Goal: Information Seeking & Learning: Learn about a topic

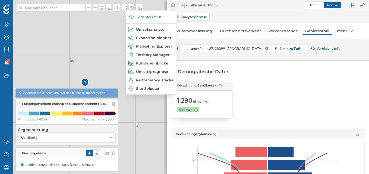
click at [173, 7] on icon at bounding box center [173, 5] width 5 height 5
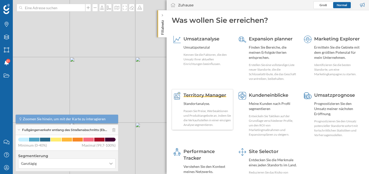
click at [216, 100] on div "Territory Manager Standortanalyse. Passen Sie Preise, Werbeaktionen und Produkt…" at bounding box center [208, 109] width 48 height 35
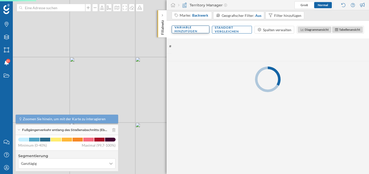
click at [203, 32] on div "Variable hinzufügen" at bounding box center [191, 30] width 38 height 8
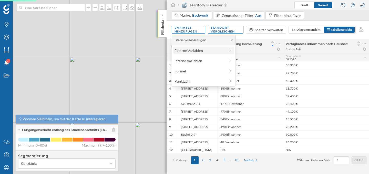
click at [200, 53] on div "Externe Variablen" at bounding box center [200, 50] width 51 height 5
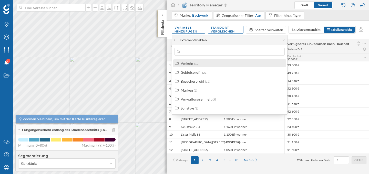
click at [205, 64] on div "Verkehr (17)" at bounding box center [232, 63] width 102 height 5
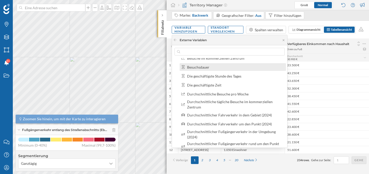
scroll to position [26, 0]
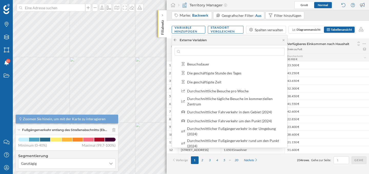
click at [176, 40] on icon at bounding box center [175, 39] width 4 height 3
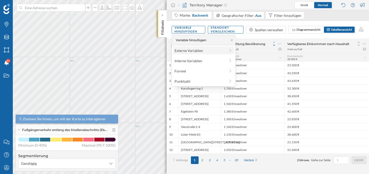
click at [197, 52] on div "Externe Variablen" at bounding box center [200, 50] width 51 height 5
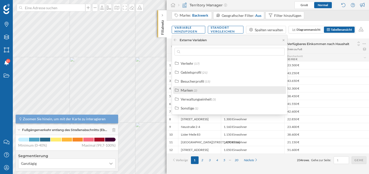
click at [201, 91] on div "Marken (2)" at bounding box center [232, 90] width 102 height 5
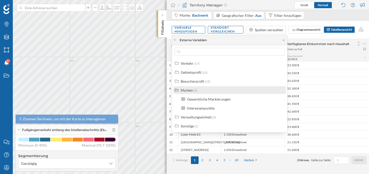
click at [201, 91] on div "Marken (2)" at bounding box center [232, 90] width 102 height 5
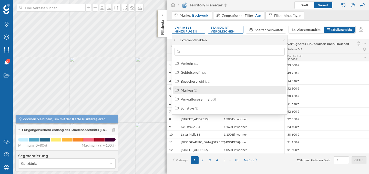
click at [201, 91] on div "Marken (2)" at bounding box center [232, 90] width 102 height 5
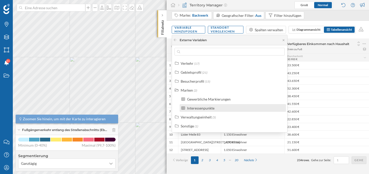
click at [208, 108] on div "Interessenpunkte" at bounding box center [200, 108] width 27 height 4
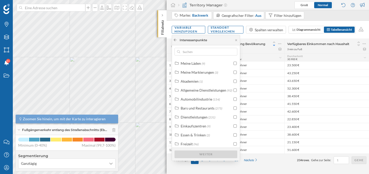
click at [176, 40] on icon at bounding box center [175, 40] width 3 height 3
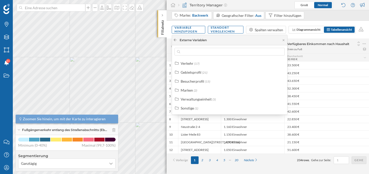
click at [176, 41] on icon at bounding box center [175, 39] width 4 height 3
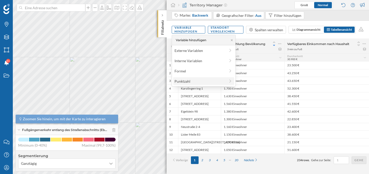
click at [185, 82] on div "Punktzahl" at bounding box center [200, 81] width 51 height 5
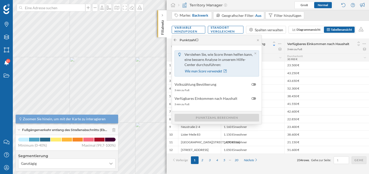
click at [176, 38] on icon at bounding box center [175, 39] width 4 height 3
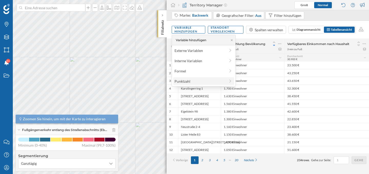
click at [193, 81] on div "Punktzahl" at bounding box center [200, 81] width 51 height 5
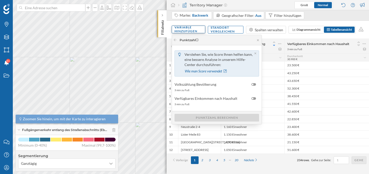
click at [197, 32] on div "Variable hinzufügen" at bounding box center [189, 30] width 34 height 8
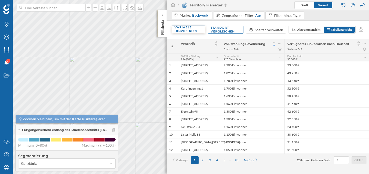
click at [197, 32] on div "Variable hinzufügen" at bounding box center [189, 30] width 34 height 8
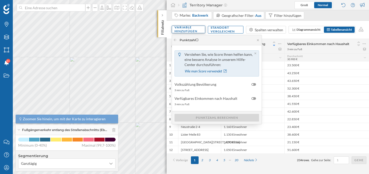
click at [181, 26] on div "Variable hinzufügen" at bounding box center [189, 30] width 34 height 8
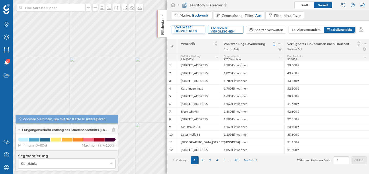
click at [181, 26] on div "Variable hinzufügen" at bounding box center [189, 30] width 34 height 8
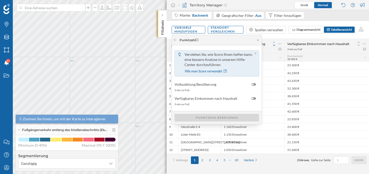
click at [175, 37] on div "Punktzahl" at bounding box center [217, 40] width 90 height 10
click at [176, 38] on icon at bounding box center [175, 39] width 4 height 3
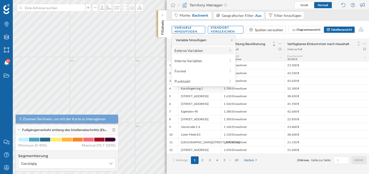
click at [179, 47] on div "Externe Variablen" at bounding box center [203, 51] width 61 height 8
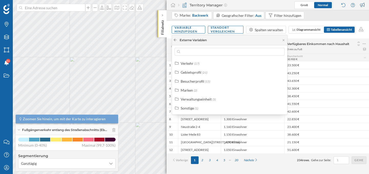
click at [177, 39] on icon at bounding box center [175, 39] width 4 height 3
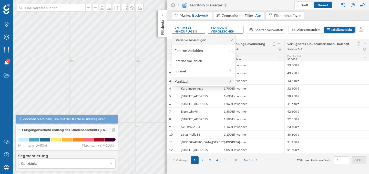
click at [181, 82] on div "Punktzahl" at bounding box center [200, 81] width 51 height 5
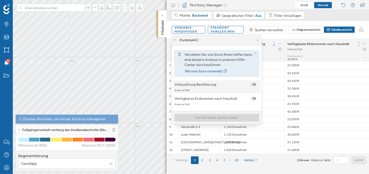
click at [220, 87] on span "Volkszählung Bevölkerung" at bounding box center [212, 84] width 74 height 5
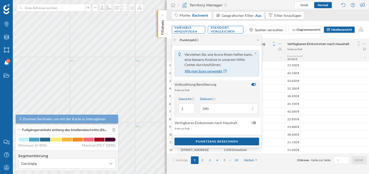
scroll to position [4, 0]
click at [191, 109] on input "0" at bounding box center [187, 108] width 16 height 10
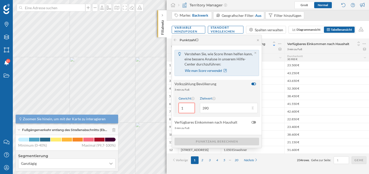
click at [191, 106] on input "1" at bounding box center [187, 108] width 16 height 10
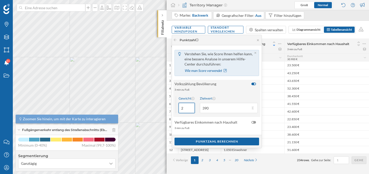
click at [191, 106] on input "2" at bounding box center [187, 108] width 16 height 10
click at [191, 106] on input "3" at bounding box center [187, 108] width 16 height 10
click at [191, 106] on input "4" at bounding box center [187, 108] width 16 height 10
click at [190, 110] on input "3" at bounding box center [187, 108] width 16 height 10
click at [190, 110] on input "2" at bounding box center [187, 108] width 16 height 10
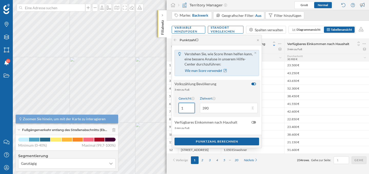
click at [190, 110] on input "1" at bounding box center [187, 108] width 16 height 10
click at [190, 110] on input "0" at bounding box center [187, 108] width 16 height 10
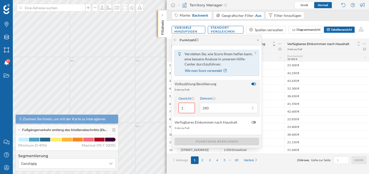
click at [191, 107] on input "1" at bounding box center [187, 108] width 16 height 10
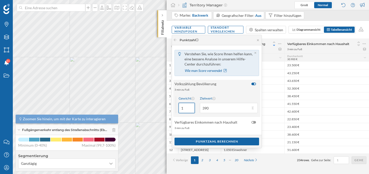
click at [191, 107] on input "2" at bounding box center [187, 108] width 16 height 10
click at [191, 107] on input "3" at bounding box center [187, 108] width 16 height 10
click at [191, 107] on input "4" at bounding box center [187, 108] width 16 height 10
click at [191, 107] on input "5" at bounding box center [187, 108] width 16 height 10
click at [191, 107] on input "6" at bounding box center [187, 108] width 16 height 10
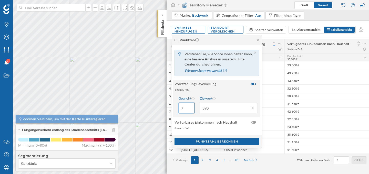
click at [191, 107] on input "7" at bounding box center [187, 108] width 16 height 10
click at [191, 107] on input "8" at bounding box center [187, 108] width 16 height 10
click at [191, 107] on input "9" at bounding box center [187, 108] width 16 height 10
click at [191, 107] on input "10" at bounding box center [187, 108] width 16 height 10
click at [191, 107] on input "11" at bounding box center [187, 108] width 16 height 10
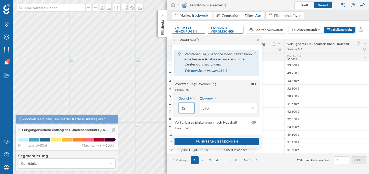
click at [191, 107] on input "12" at bounding box center [187, 108] width 16 height 10
click at [191, 107] on input "13" at bounding box center [187, 108] width 16 height 10
click at [191, 107] on input "14" at bounding box center [187, 108] width 16 height 10
click at [191, 107] on input "15" at bounding box center [187, 108] width 16 height 10
click at [191, 109] on input "14" at bounding box center [187, 108] width 16 height 10
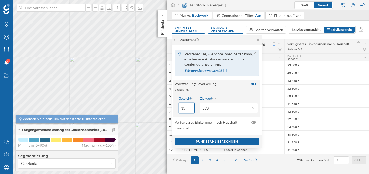
click at [191, 109] on input "13" at bounding box center [187, 108] width 16 height 10
click at [191, 109] on input "12" at bounding box center [187, 108] width 16 height 10
click at [191, 109] on input "11" at bounding box center [187, 108] width 16 height 10
click at [191, 109] on input "10" at bounding box center [187, 108] width 16 height 10
click at [191, 109] on input "9" at bounding box center [187, 108] width 16 height 10
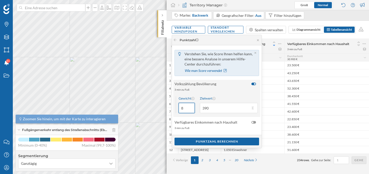
click at [191, 109] on input "8" at bounding box center [187, 108] width 16 height 10
click at [191, 109] on input "7" at bounding box center [187, 108] width 16 height 10
click at [191, 109] on input "6" at bounding box center [187, 108] width 16 height 10
click at [191, 109] on input "5" at bounding box center [187, 108] width 16 height 10
click at [191, 109] on input "4" at bounding box center [187, 108] width 16 height 10
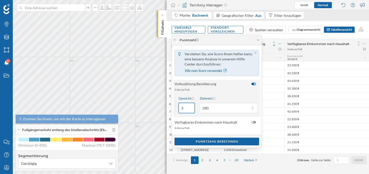
click at [191, 109] on input "3" at bounding box center [187, 108] width 16 height 10
click at [191, 109] on input "2" at bounding box center [187, 108] width 16 height 10
type input "1"
click at [191, 109] on input "1" at bounding box center [187, 108] width 16 height 10
click at [224, 67] on div "Wie man Score verwendet" at bounding box center [206, 71] width 43 height 8
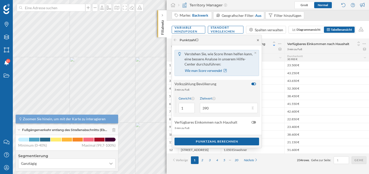
click at [260, 40] on icon at bounding box center [258, 40] width 4 height 3
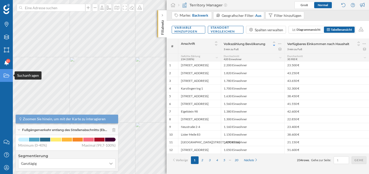
click at [6, 76] on icon "Suchanfragen" at bounding box center [6, 75] width 6 height 5
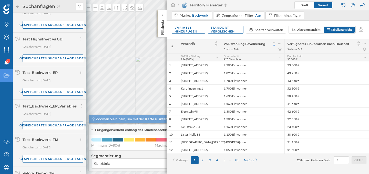
scroll to position [208, 0]
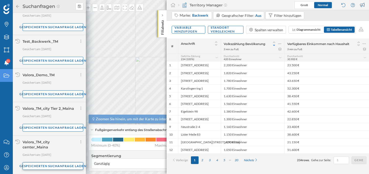
click at [45, 167] on div "Gespeicherten Suchanfrage laden" at bounding box center [53, 167] width 61 height 8
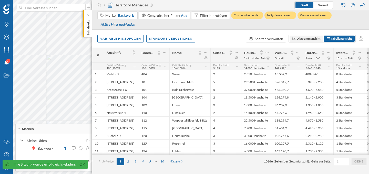
click at [301, 40] on span "Diagrammansicht" at bounding box center [309, 39] width 24 height 4
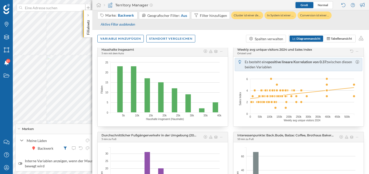
scroll to position [87, 0]
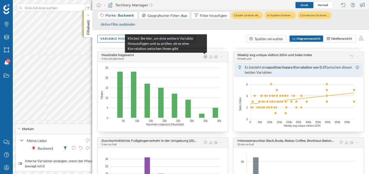
click at [204, 56] on icon at bounding box center [205, 57] width 5 height 4
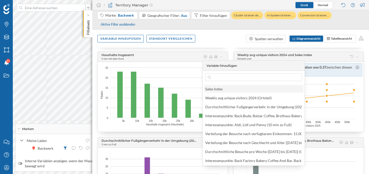
click at [214, 85] on div "Sales Index" at bounding box center [254, 89] width 100 height 8
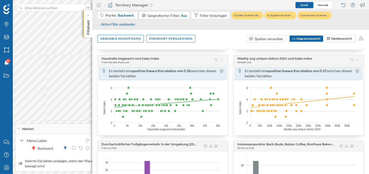
scroll to position [85, 0]
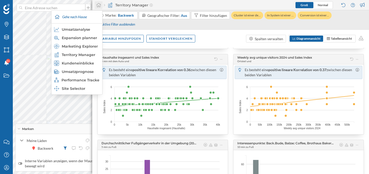
click at [99, 4] on icon at bounding box center [98, 5] width 5 height 5
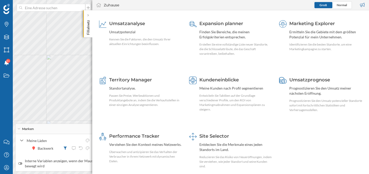
scroll to position [3, 0]
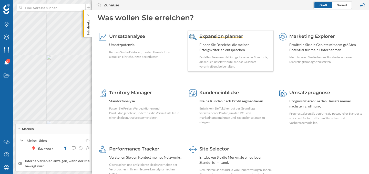
click at [242, 46] on div "Finden Sie Bereiche, die meinen Erfolgskriterien entsprechen." at bounding box center [236, 47] width 73 height 10
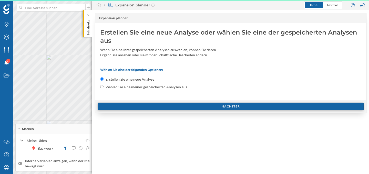
click at [169, 107] on div "Nächster" at bounding box center [231, 107] width 266 height 8
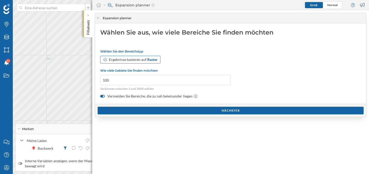
click at [152, 57] on div "Ergebnisse basieren auf: Raster" at bounding box center [133, 59] width 49 height 5
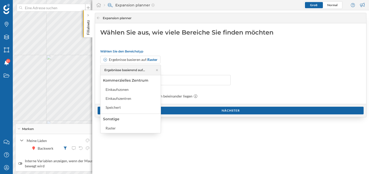
click at [236, 72] on div "Wählen Sie den Bereichstyp Ergebnisse basieren auf: Raster Wie viele Gebiete Si…" at bounding box center [230, 75] width 261 height 50
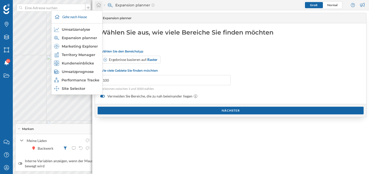
click at [98, 5] on icon at bounding box center [98, 5] width 5 height 5
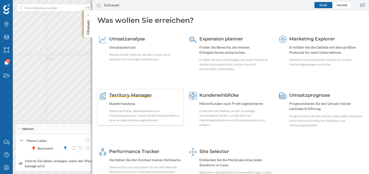
click at [139, 102] on div "Standortanalyse." at bounding box center [145, 103] width 73 height 5
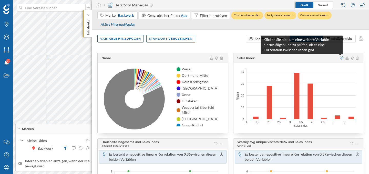
click at [342, 59] on icon at bounding box center [342, 58] width 5 height 4
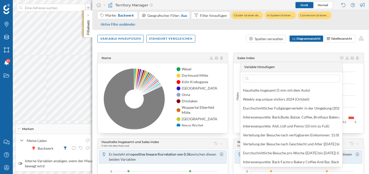
click at [352, 69] on icon "Sales Index 1 1,5 2 2,5 3 3,5 4 4,5 5 5,5 6 Filialen 40 40 30 30 20 20 10 10 0 0" at bounding box center [295, 96] width 129 height 66
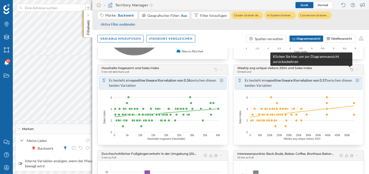
scroll to position [77, 0]
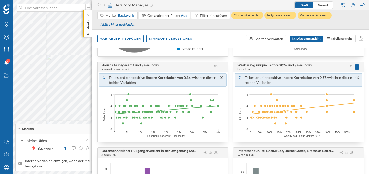
click at [357, 68] on icon at bounding box center [357, 67] width 2 height 4
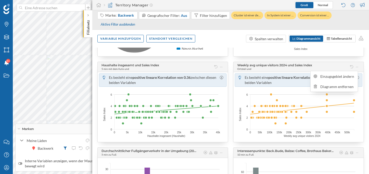
click at [354, 108] on icon "Sales Index 6 6 4 4 2 2 0 0 Weekly avg unique visitors 2024 0 50k 100k 150k 200…" at bounding box center [297, 114] width 130 height 55
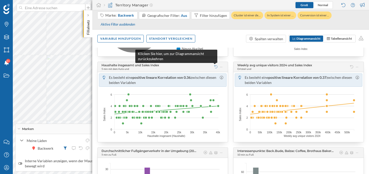
click at [214, 67] on icon at bounding box center [216, 66] width 4 height 3
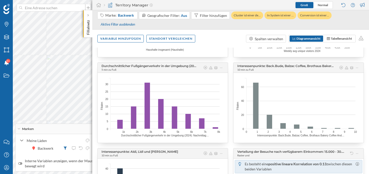
scroll to position [163, 0]
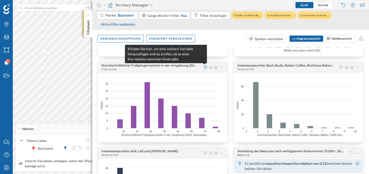
click at [205, 68] on icon at bounding box center [205, 67] width 5 height 4
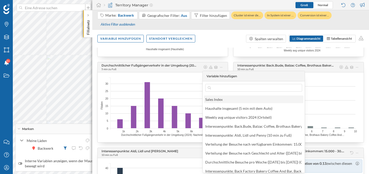
click at [211, 96] on div "Sales Index" at bounding box center [254, 100] width 100 height 8
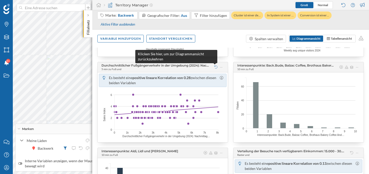
click at [216, 67] on icon at bounding box center [216, 67] width 4 height 3
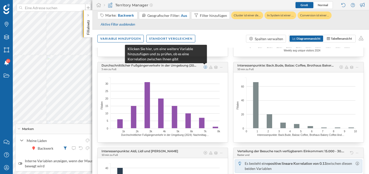
scroll to position [161, 0]
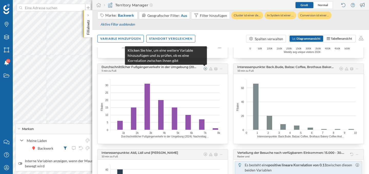
click at [205, 70] on icon at bounding box center [205, 69] width 5 height 4
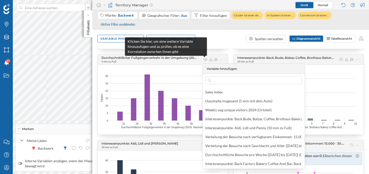
scroll to position [170, 0]
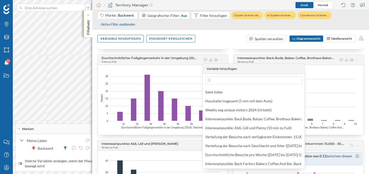
click at [217, 45] on div "Variable hinzufügen Standort vergleichen Spalten verwalten Diagrammansicht Tabe…" at bounding box center [230, 39] width 277 height 18
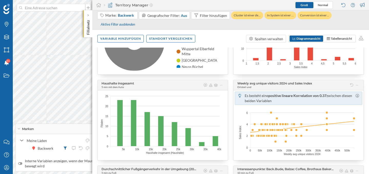
scroll to position [58, 0]
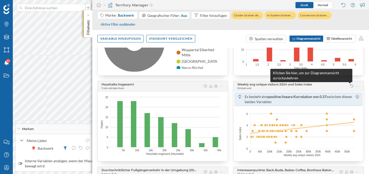
click at [350, 85] on icon at bounding box center [352, 86] width 4 height 3
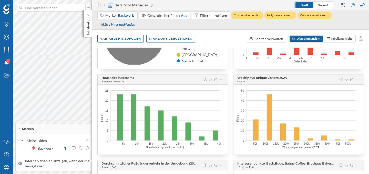
scroll to position [62, 0]
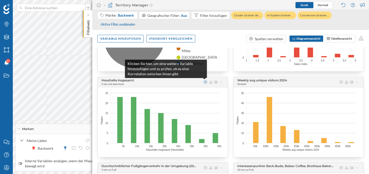
click at [204, 83] on icon at bounding box center [205, 82] width 5 height 4
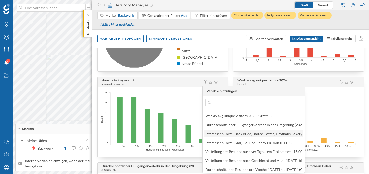
scroll to position [0, 0]
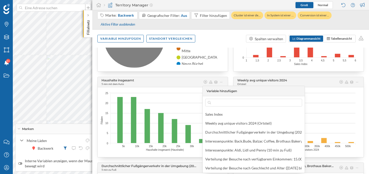
click at [195, 84] on div "Haushalte insgesamt 5 min mit dem Auto" at bounding box center [163, 81] width 122 height 7
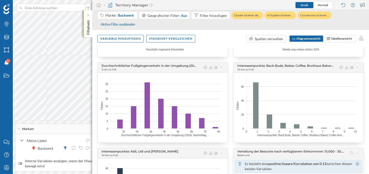
scroll to position [163, 0]
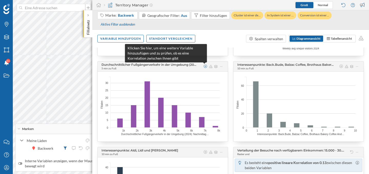
click at [204, 66] on icon at bounding box center [205, 67] width 5 height 4
